Goal: Task Accomplishment & Management: Use online tool/utility

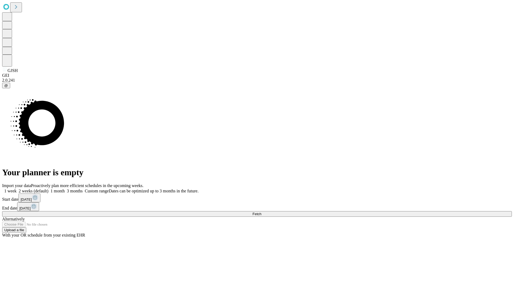
click at [261, 212] on span "Fetch" at bounding box center [256, 214] width 9 height 4
